Goal: Navigation & Orientation: Locate item on page

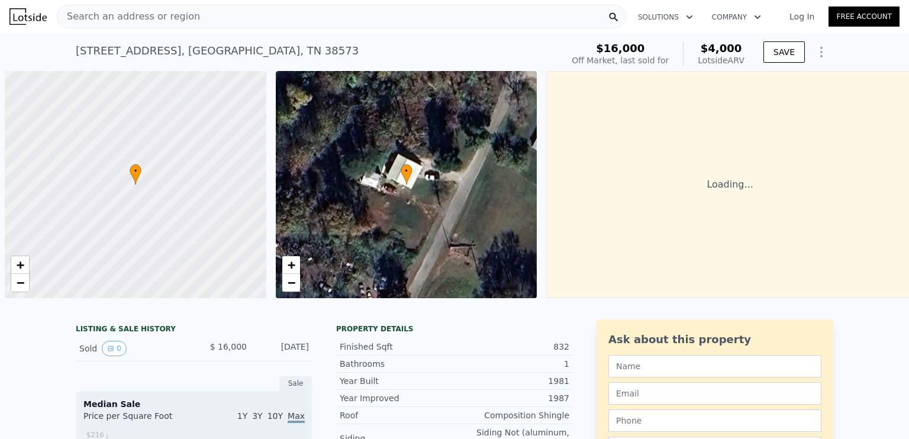
scroll to position [0, 5]
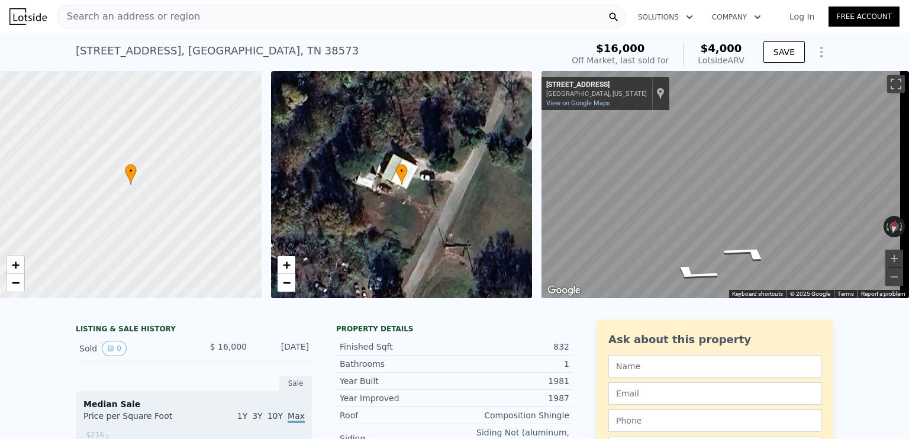
click at [479, 240] on div "• + − • + − ← Move left → Move right ↑ Move up ↓ Move down + Zoom in - Zoom out…" at bounding box center [454, 184] width 909 height 227
click at [19, 291] on link "−" at bounding box center [16, 283] width 18 height 18
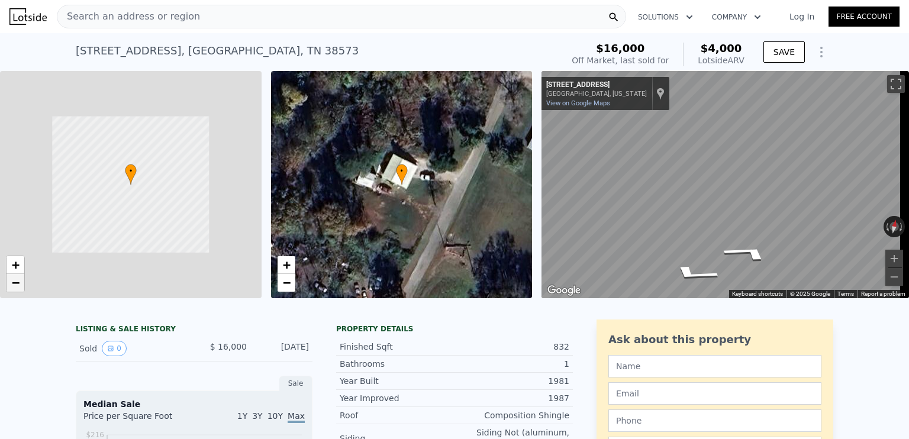
click at [19, 291] on link "−" at bounding box center [16, 283] width 18 height 18
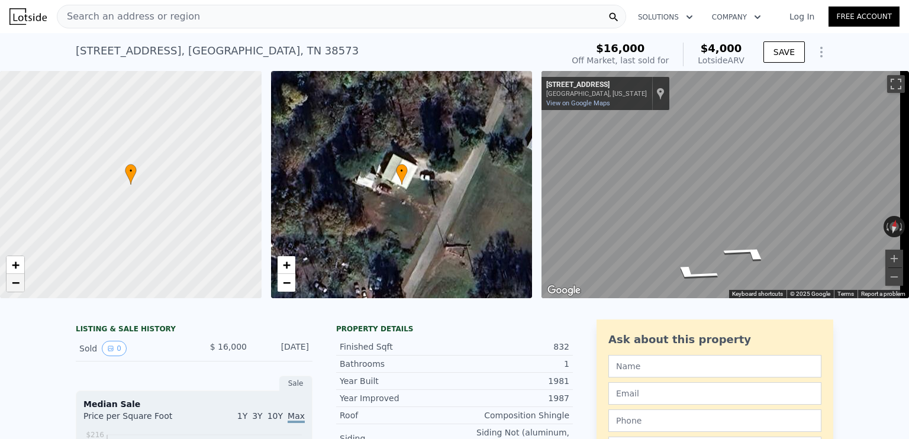
click at [19, 291] on link "−" at bounding box center [16, 283] width 18 height 18
click at [18, 271] on span "+" at bounding box center [16, 264] width 8 height 15
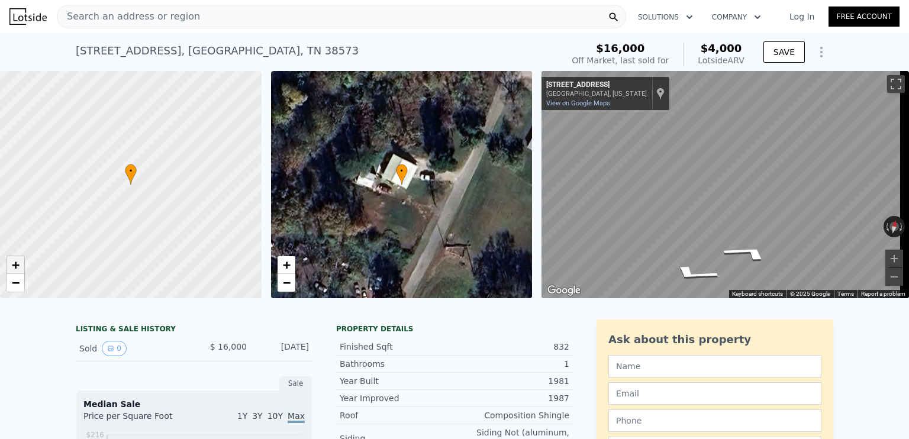
click at [18, 271] on span "+" at bounding box center [16, 264] width 8 height 15
